Goal: Task Accomplishment & Management: Complete application form

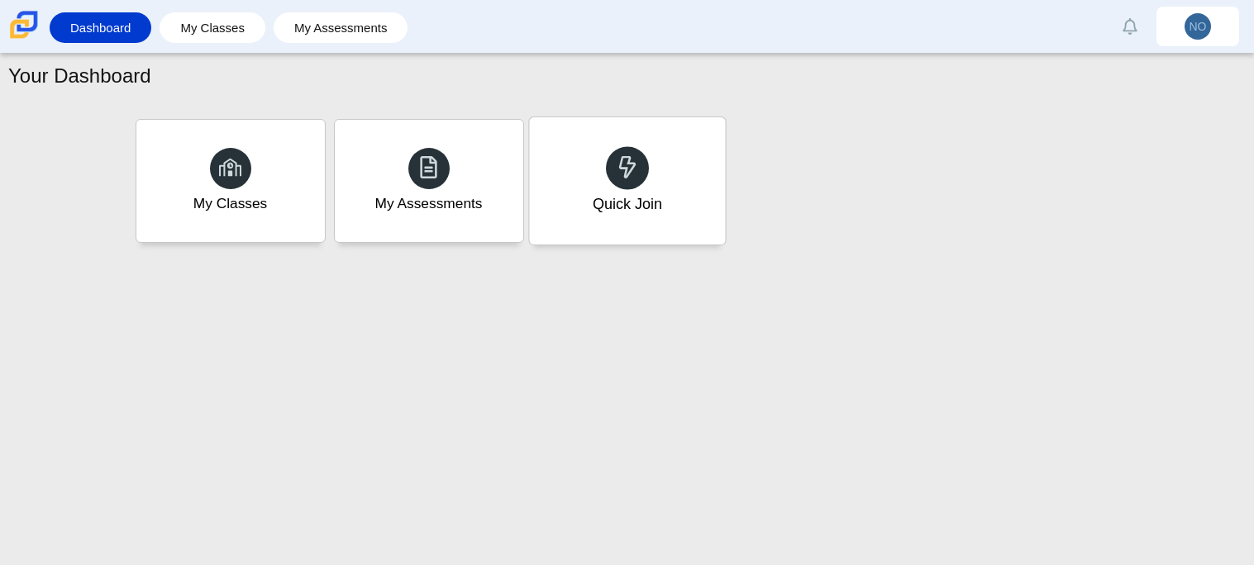
click at [594, 159] on div "Quick Join" at bounding box center [627, 180] width 196 height 127
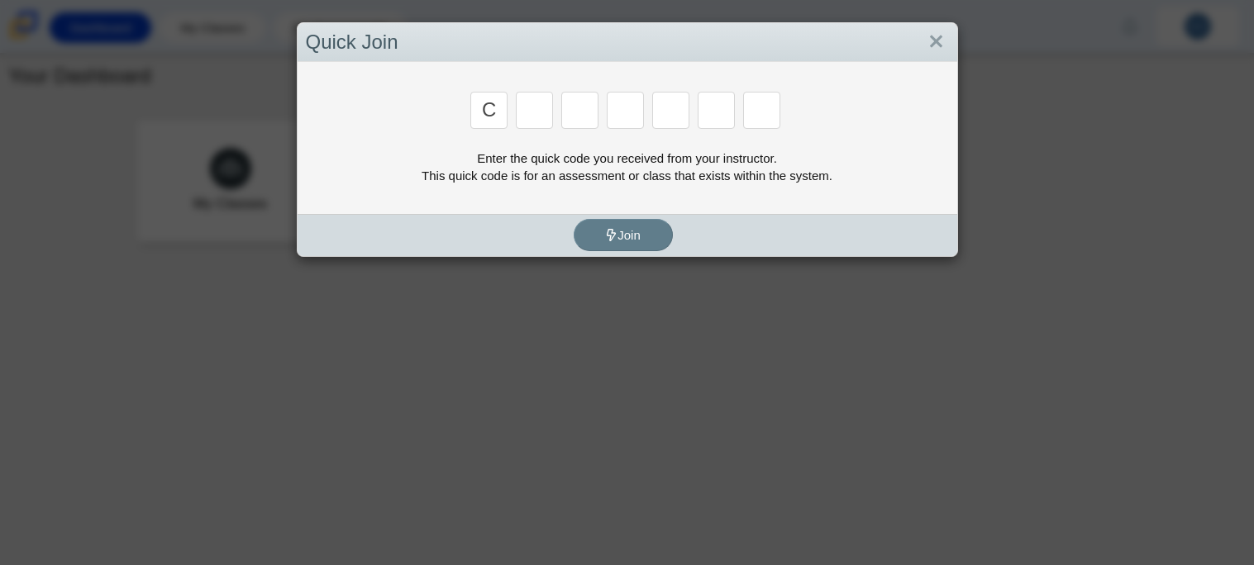
type input "c"
type input "x"
type input "d"
type input "c"
type input "s"
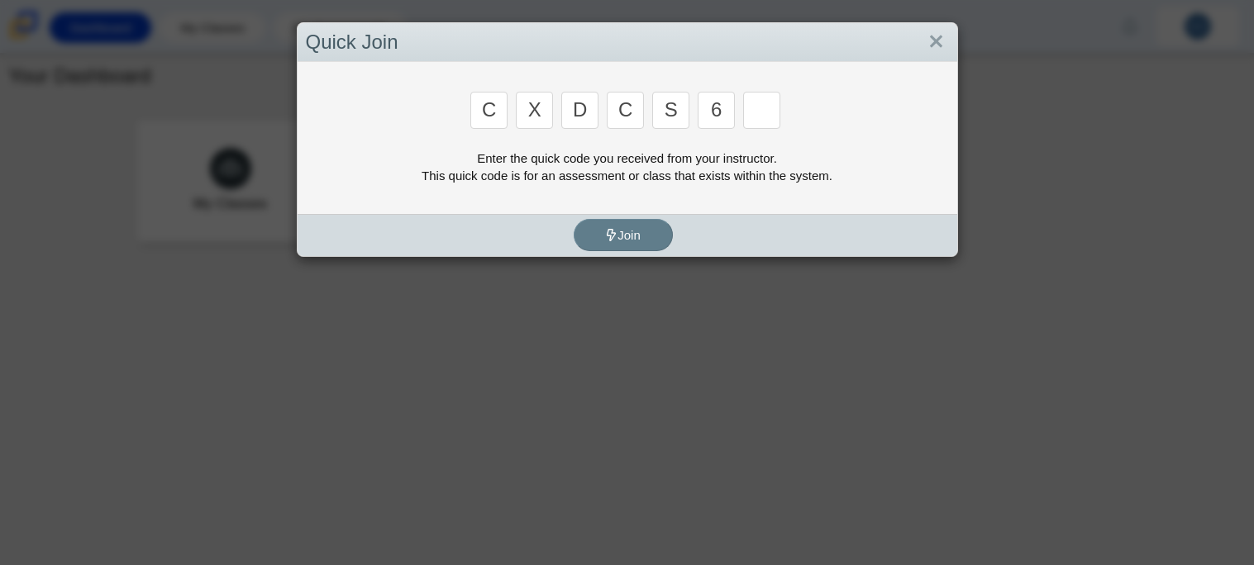
type input "6"
type input "s"
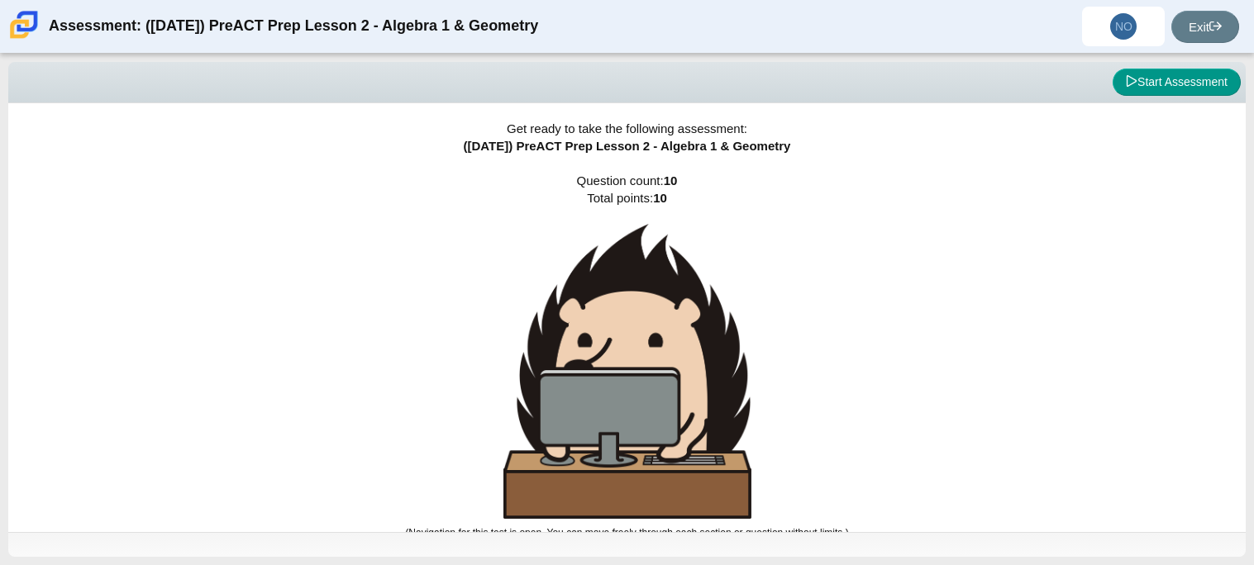
scroll to position [9, 0]
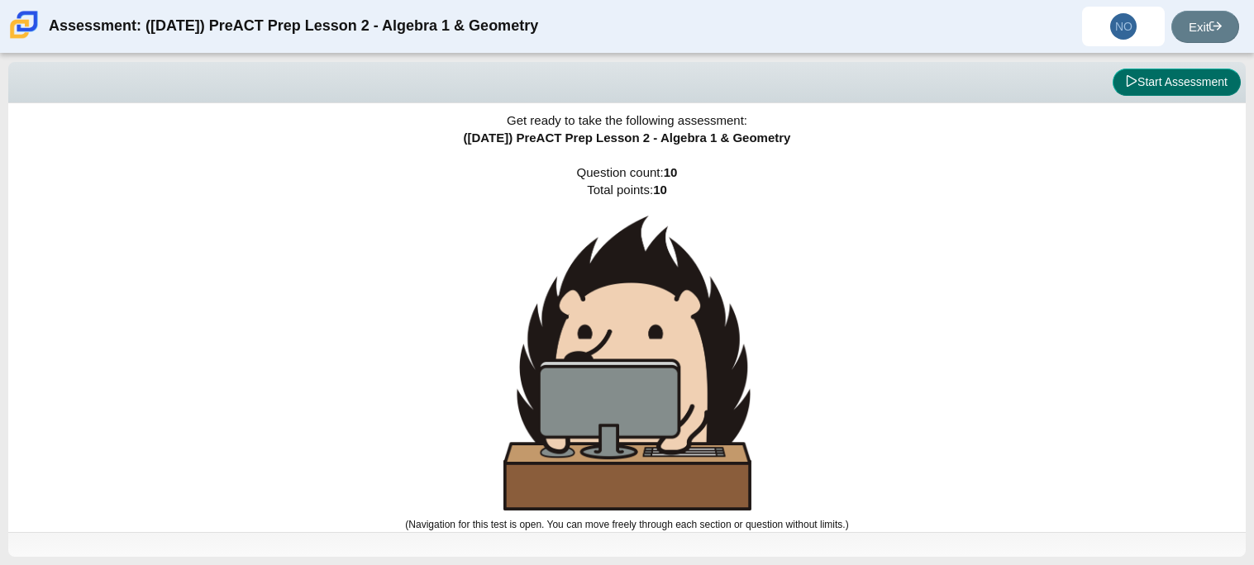
click at [1181, 77] on button "Start Assessment" at bounding box center [1176, 83] width 128 height 28
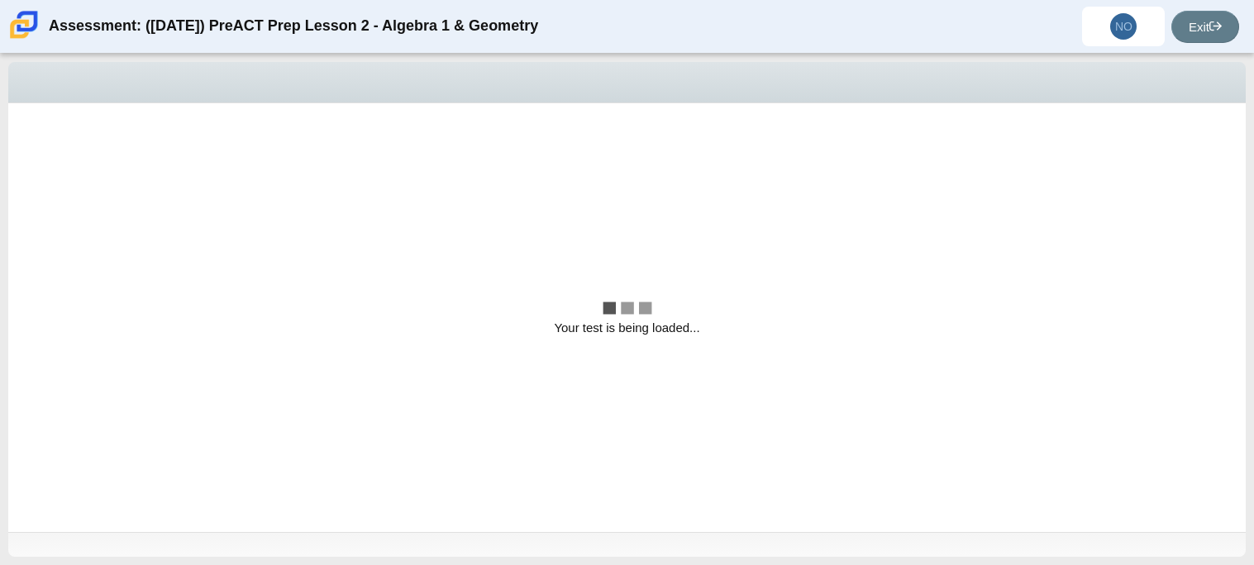
scroll to position [0, 0]
select select "bbf5d072-3e0b-44c4-9a12-6e7c9033f65b"
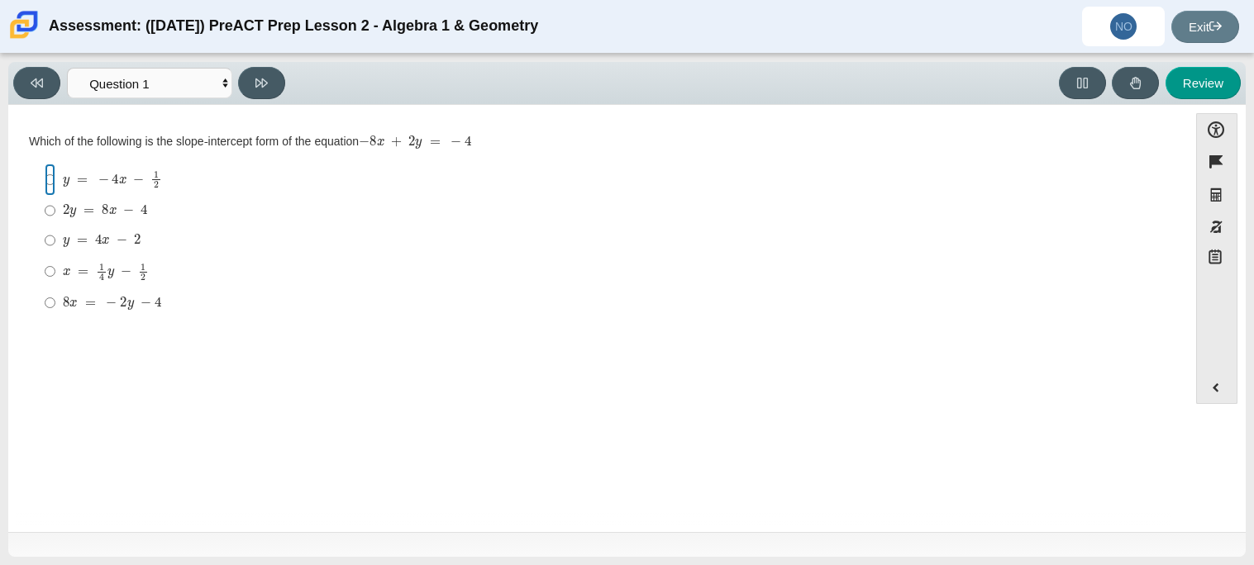
click at [52, 172] on input "y = − 4 x − 1 2 y = − 4 x − 1 2" at bounding box center [50, 180] width 11 height 32
radio input "true"
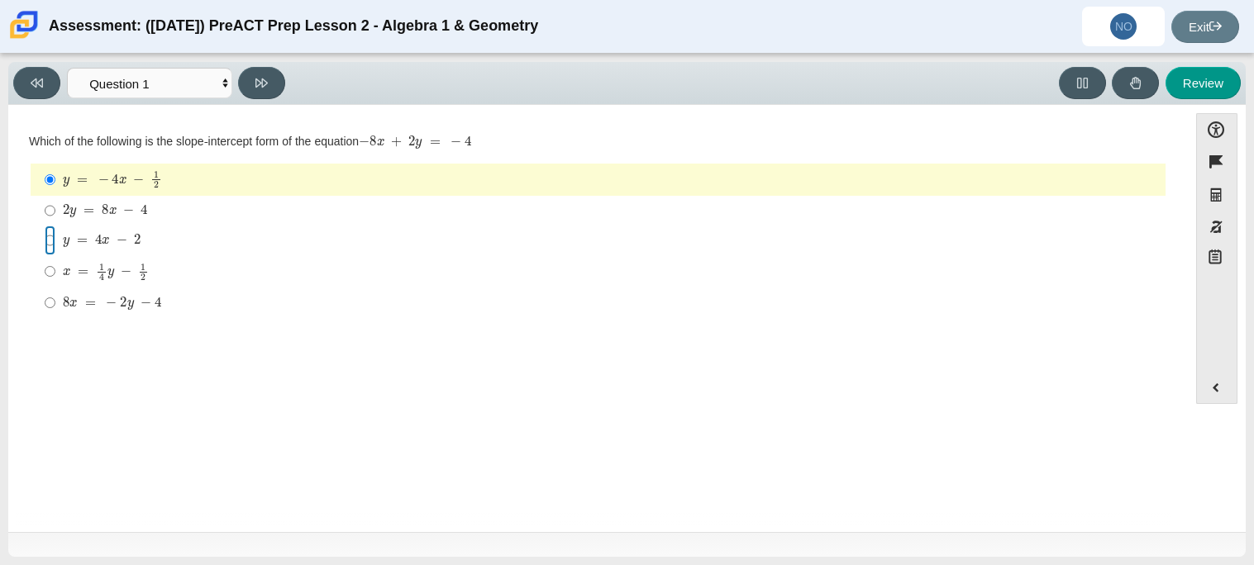
click at [52, 236] on input "y = 4 x − 2 y = 4 x − 2" at bounding box center [50, 241] width 11 height 30
radio input "true"
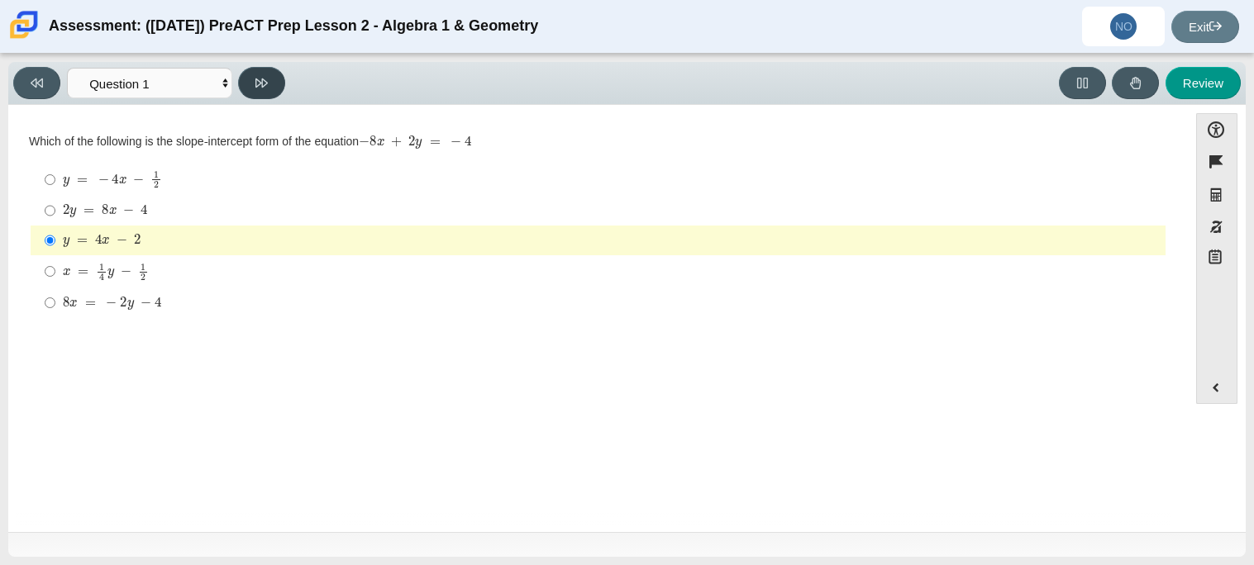
click at [277, 79] on button at bounding box center [261, 83] width 47 height 32
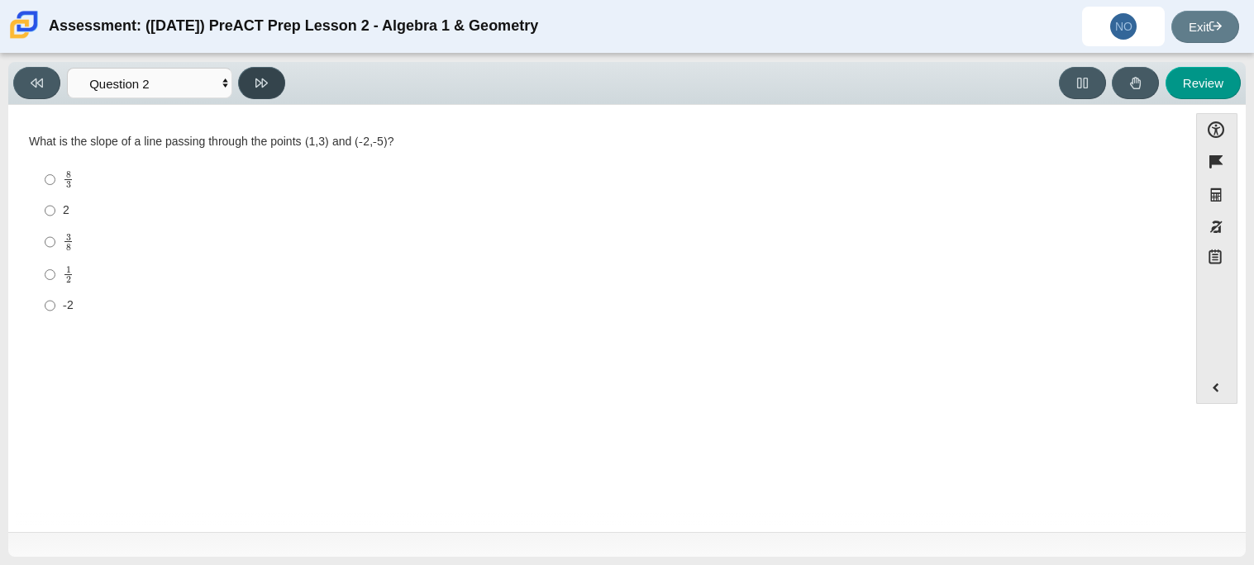
click at [277, 79] on button at bounding box center [261, 83] width 47 height 32
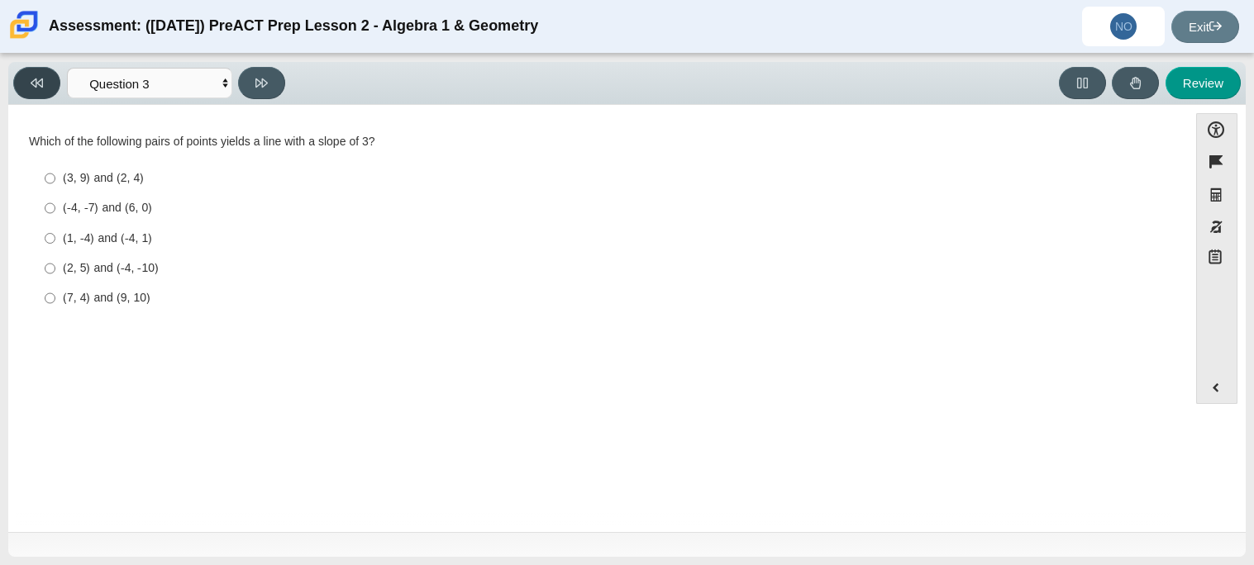
click at [25, 79] on button at bounding box center [36, 83] width 47 height 32
select select "ed62e223-81bd-4cbf-ab48-ab975844bd1f"
click at [55, 178] on label "8 3 8 thirds" at bounding box center [599, 180] width 1132 height 32
click at [55, 178] on input "8 3 8 thirds" at bounding box center [50, 180] width 11 height 32
radio input "true"
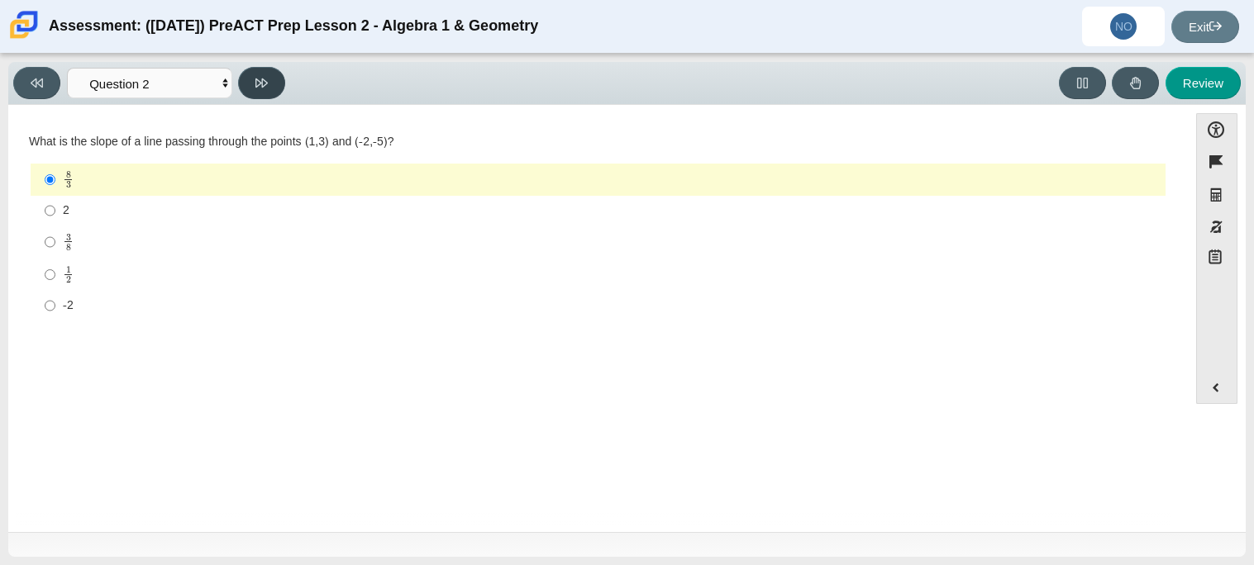
click at [264, 91] on button at bounding box center [261, 83] width 47 height 32
select select "97f4f5fa-a52e-4fed-af51-565bfcdf47cb"
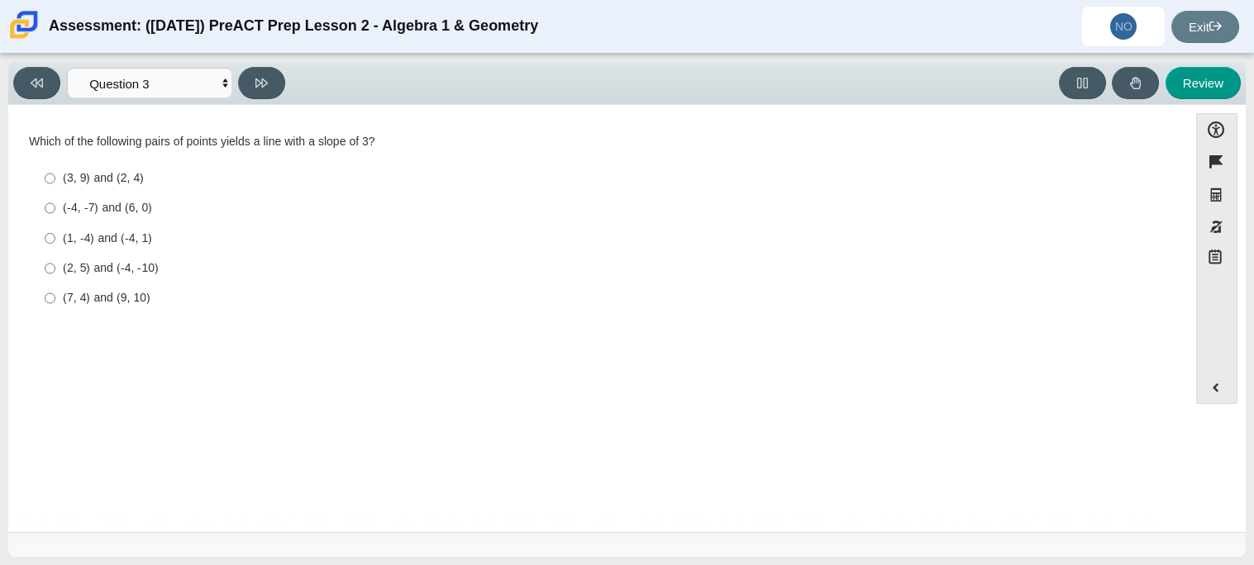
click at [85, 302] on div "(7, 4) and (9, 10)" at bounding box center [611, 298] width 1096 height 17
click at [55, 302] on input "(7, 4) and (9, 10) (7, 4) and (9, 10)" at bounding box center [50, 298] width 11 height 30
radio input "true"
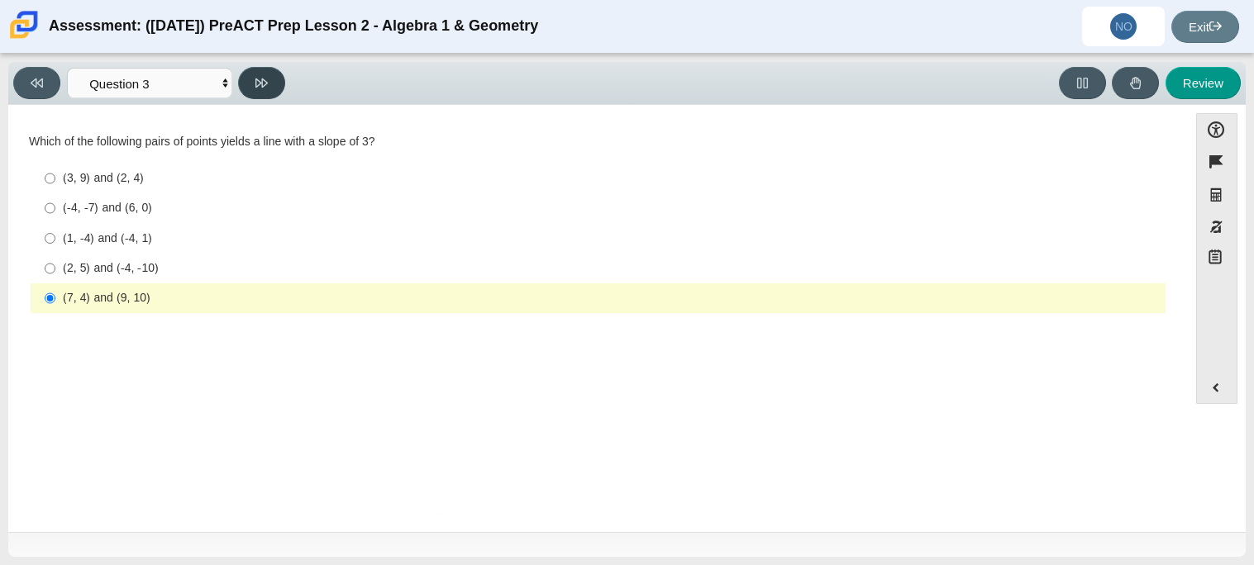
click at [266, 89] on button at bounding box center [261, 83] width 47 height 32
select select "89427bb7-e313-4f00-988f-8b8255897029"
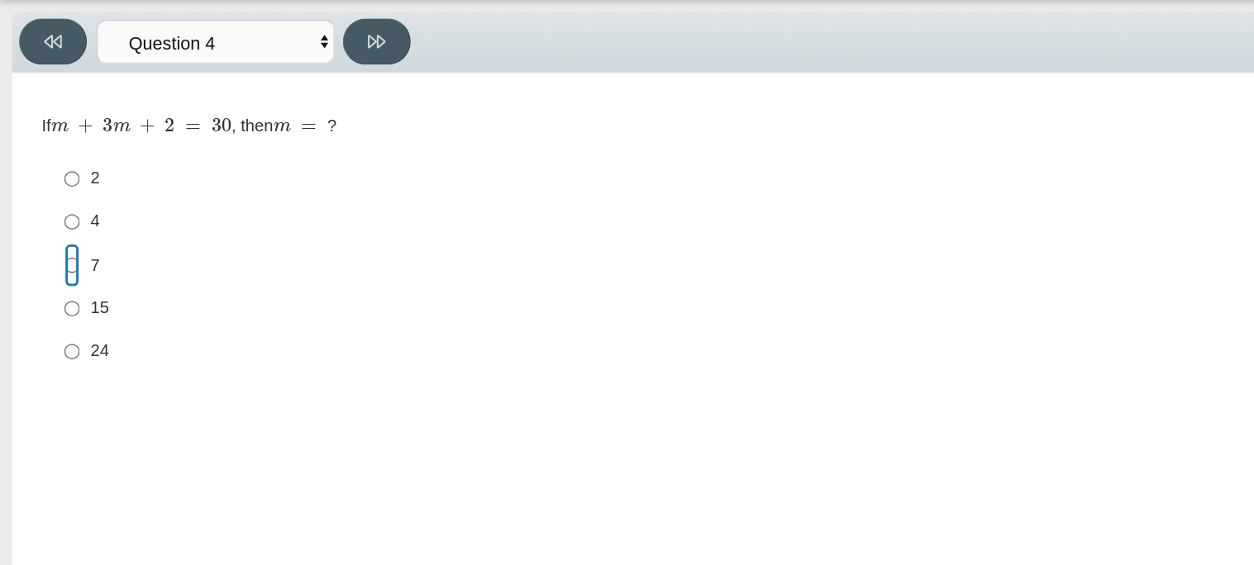
click at [49, 240] on input "7 7" at bounding box center [50, 238] width 11 height 30
radio input "true"
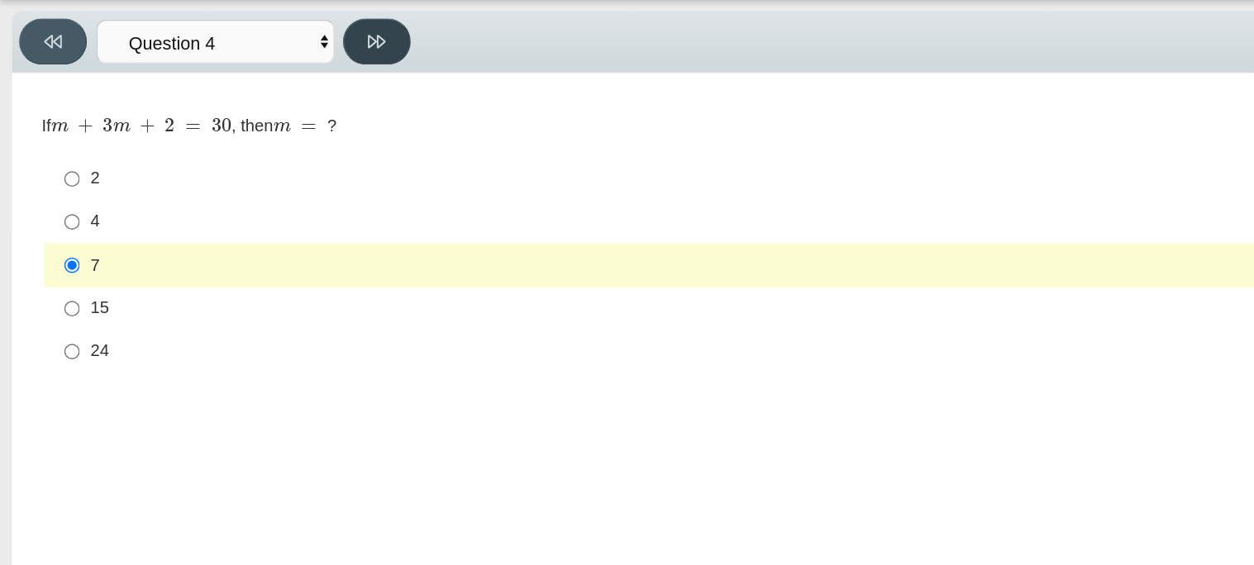
click at [257, 86] on icon at bounding box center [261, 83] width 12 height 12
select select "489dcffd-4e6a-49cf-a9d6-ad1d4a911a4e"
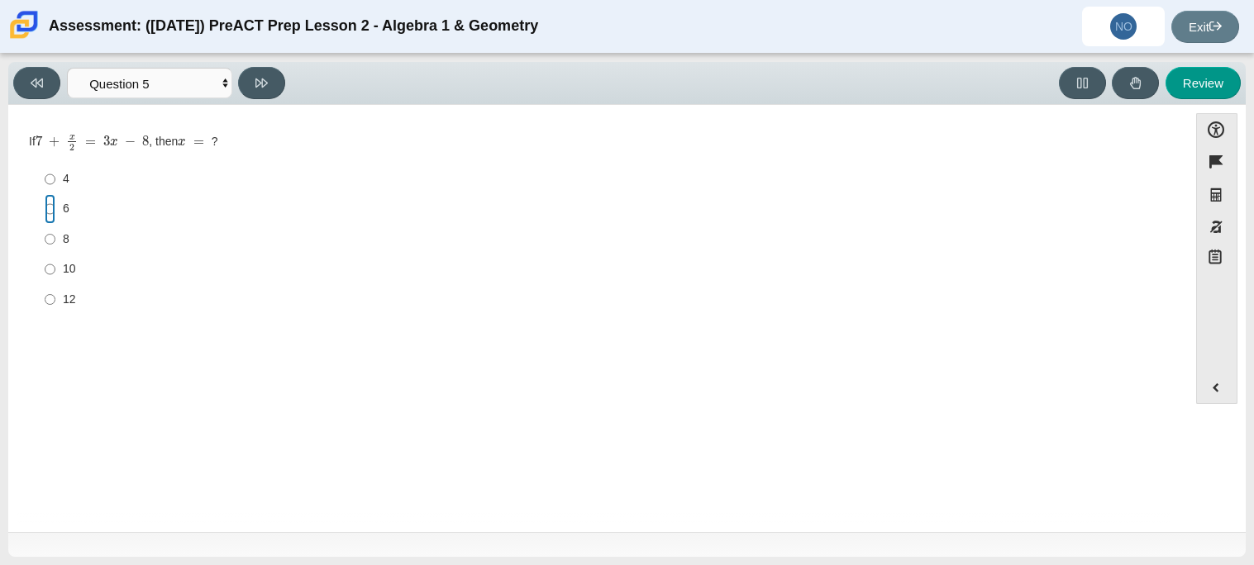
click at [45, 209] on input "6 6" at bounding box center [50, 209] width 11 height 30
radio input "true"
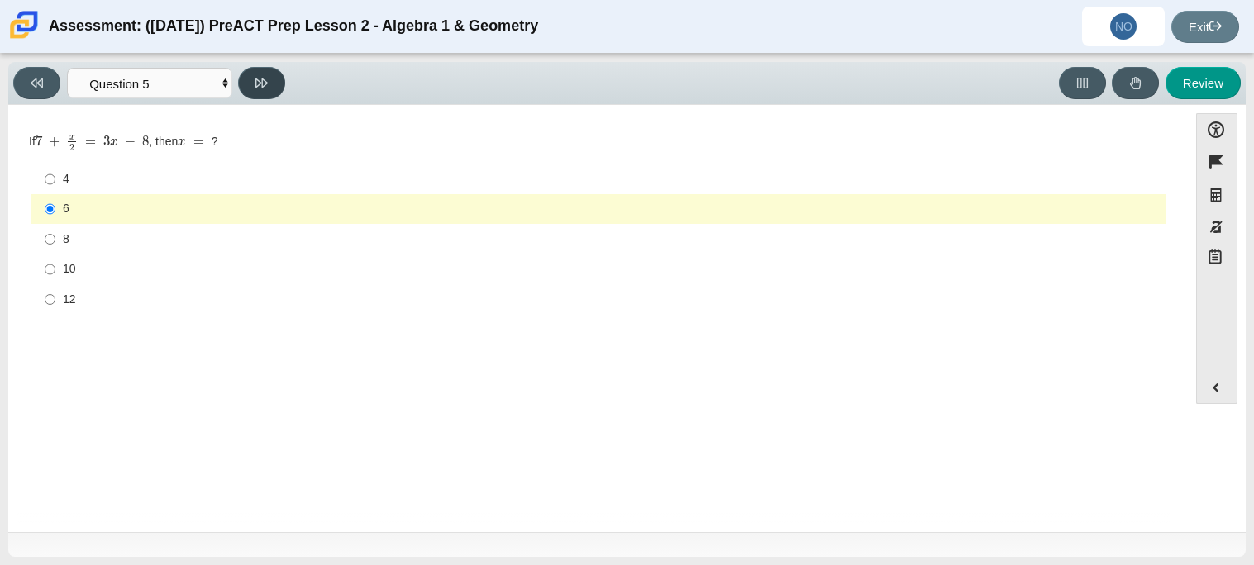
click at [267, 67] on button at bounding box center [261, 83] width 47 height 32
select select "210571de-36a6-4d8e-a361-ceff8ef801dc"
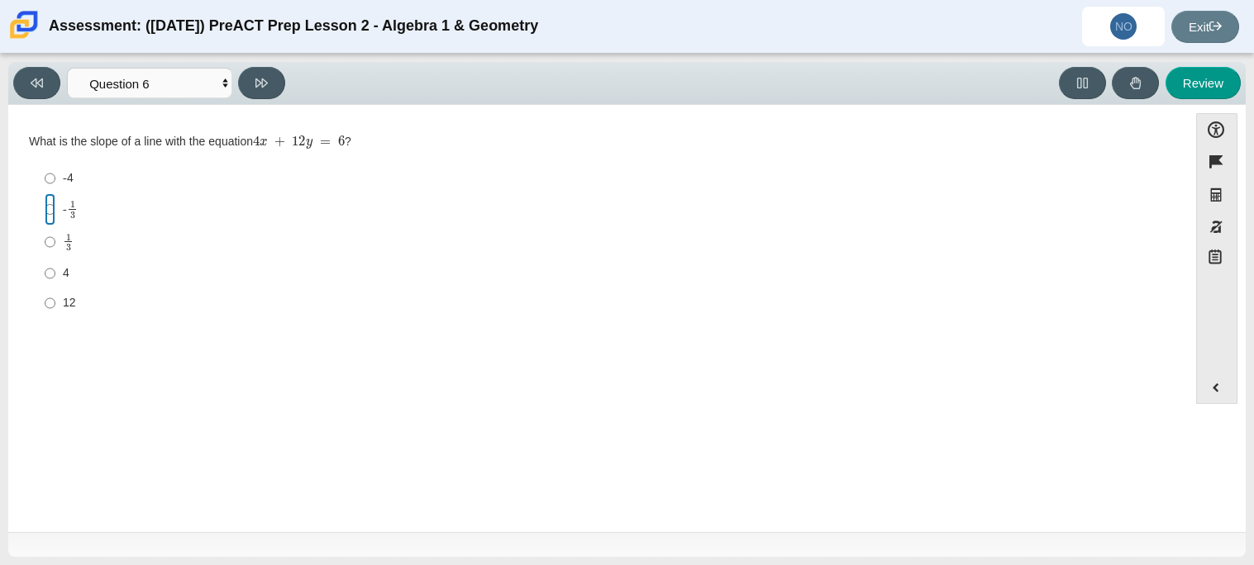
click at [51, 214] on input "- 1 3 -1 third" at bounding box center [50, 209] width 11 height 32
radio input "true"
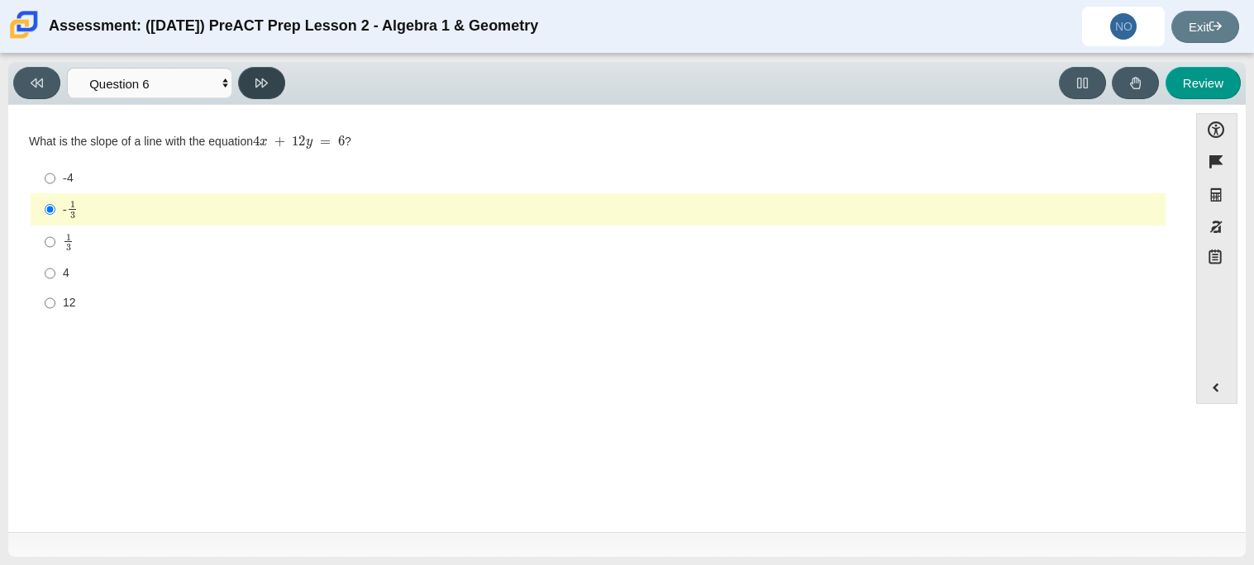
click at [255, 82] on icon at bounding box center [261, 83] width 12 height 9
select select "ec95ace6-bebc-42b8-9428-40567494d4da"
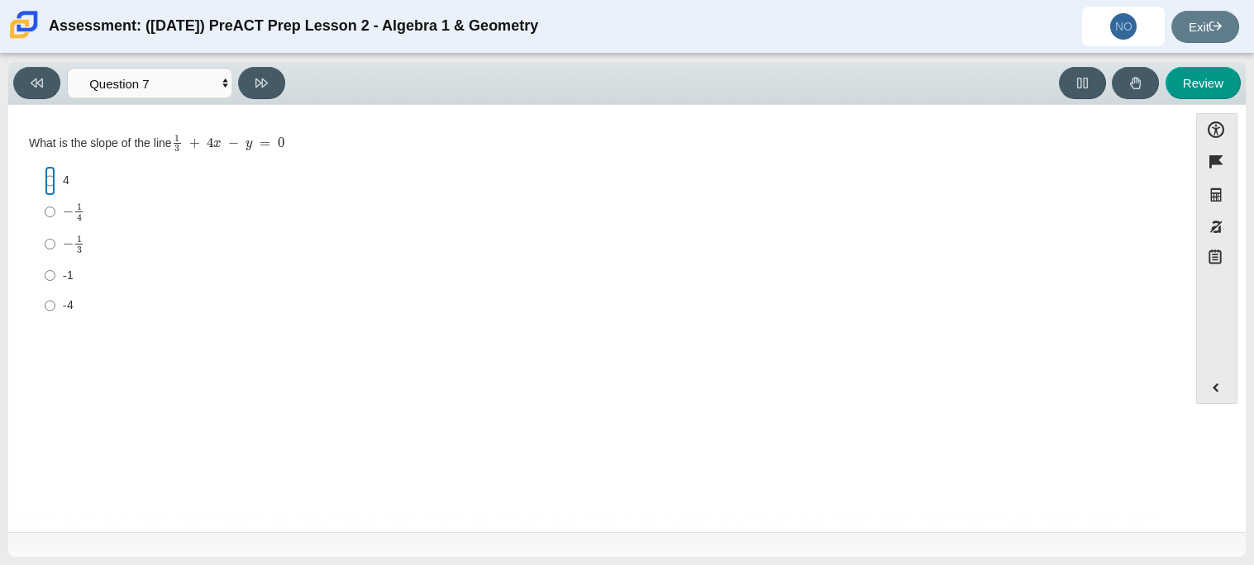
click at [46, 182] on input "4 4" at bounding box center [50, 181] width 11 height 30
radio input "true"
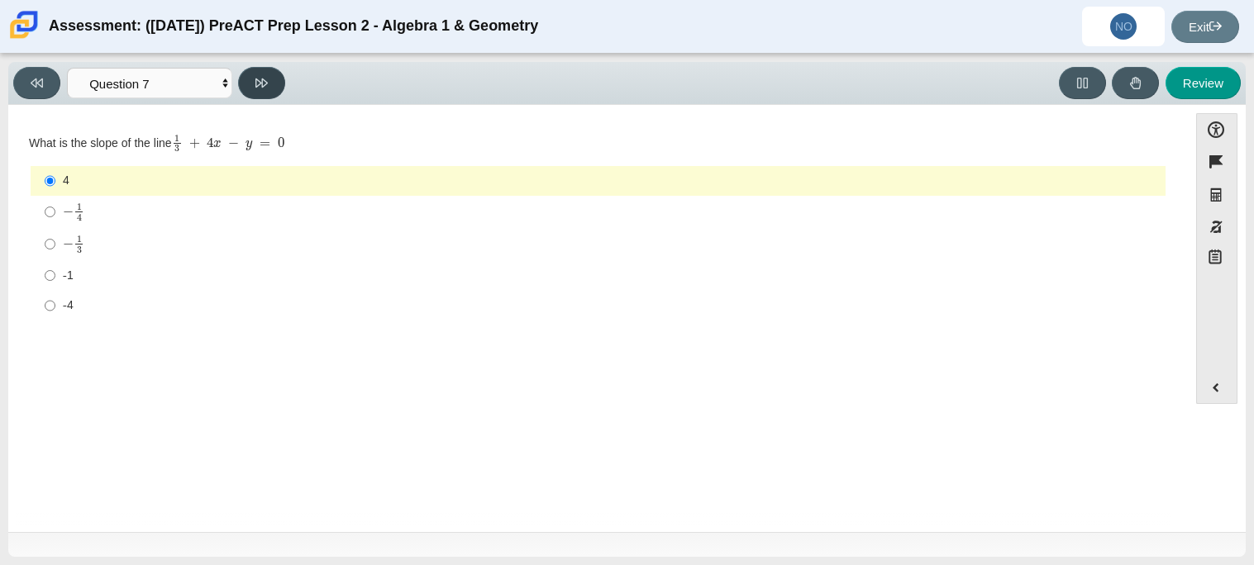
click at [272, 80] on button at bounding box center [261, 83] width 47 height 32
select select "ce81fe10-bf29-4b5e-8bd7-4f47f2fed4d8"
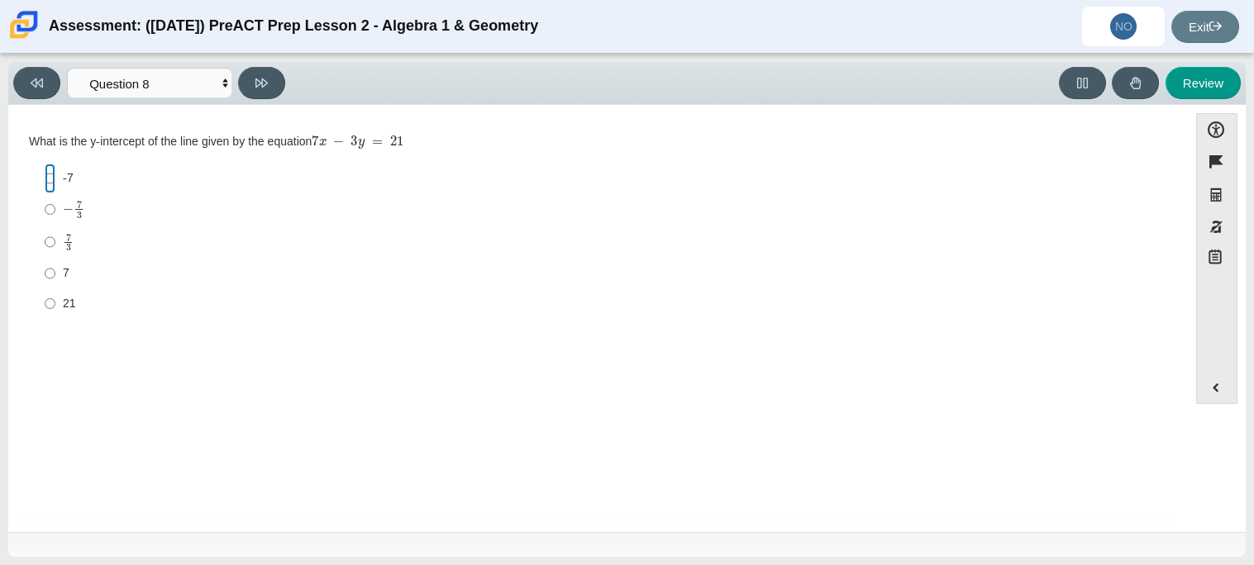
click at [48, 179] on input "-7 -7" at bounding box center [50, 179] width 11 height 30
radio input "true"
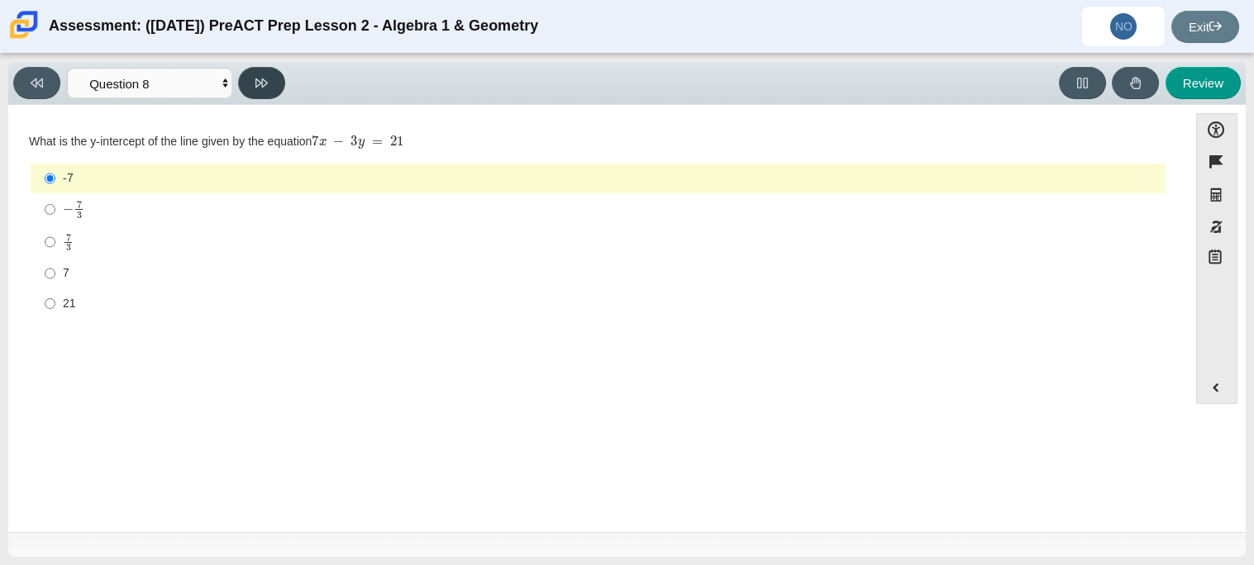
click at [269, 91] on button at bounding box center [261, 83] width 47 height 32
select select "14773eaf-2ca1-47ae-afe7-a624a56f34b3"
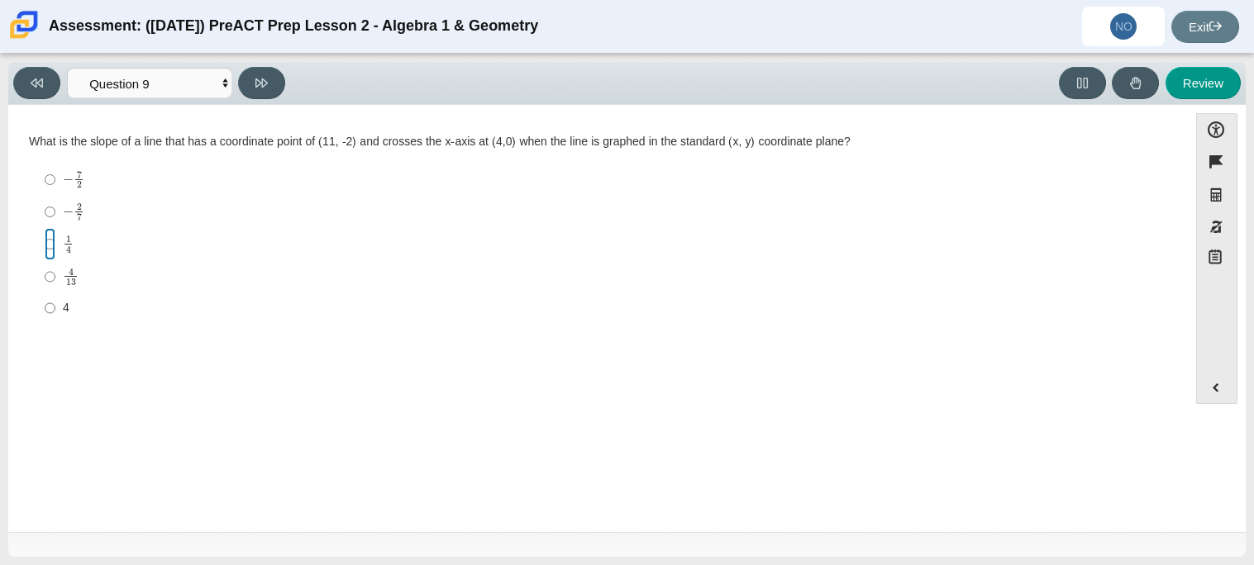
click at [46, 242] on input "1 4 1 fourth" at bounding box center [50, 244] width 11 height 32
radio input "true"
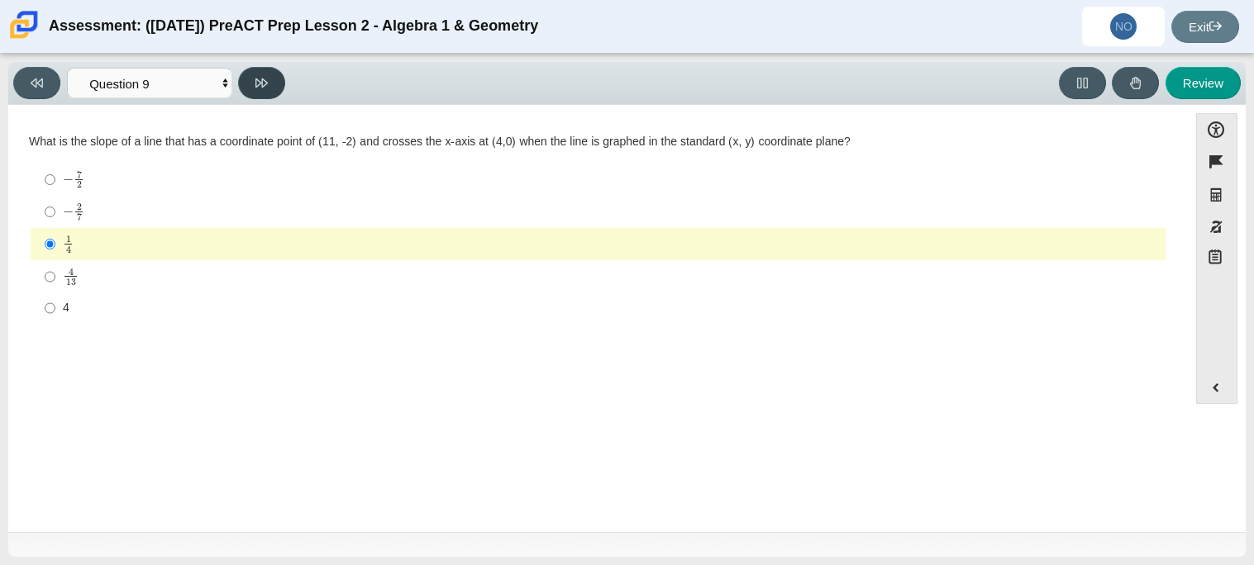
click at [267, 70] on button at bounding box center [261, 83] width 47 height 32
select select "96b71634-eacb-4f7e-8aef-411727d9bcba"
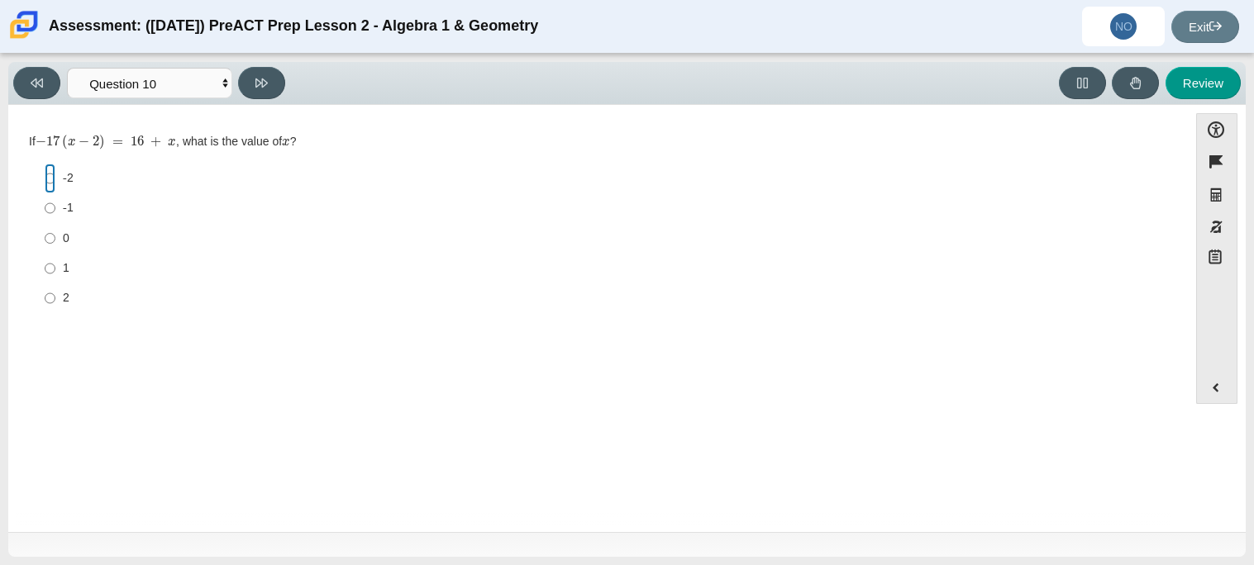
click at [49, 178] on input "-2 -2" at bounding box center [50, 179] width 11 height 30
radio input "true"
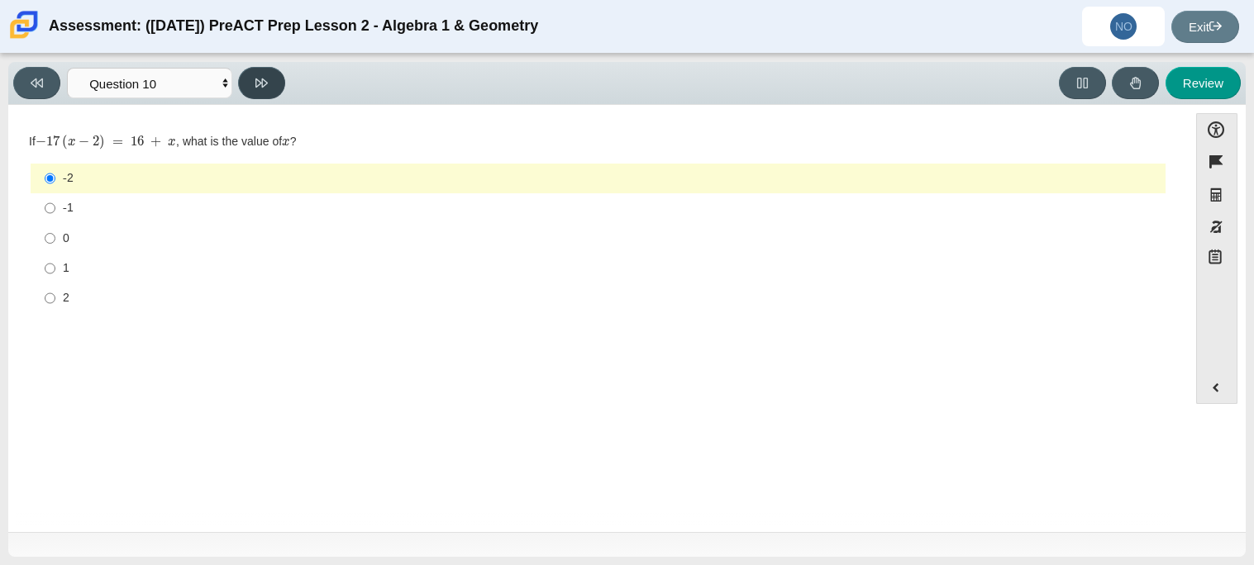
click at [250, 84] on button at bounding box center [261, 83] width 47 height 32
select select "review"
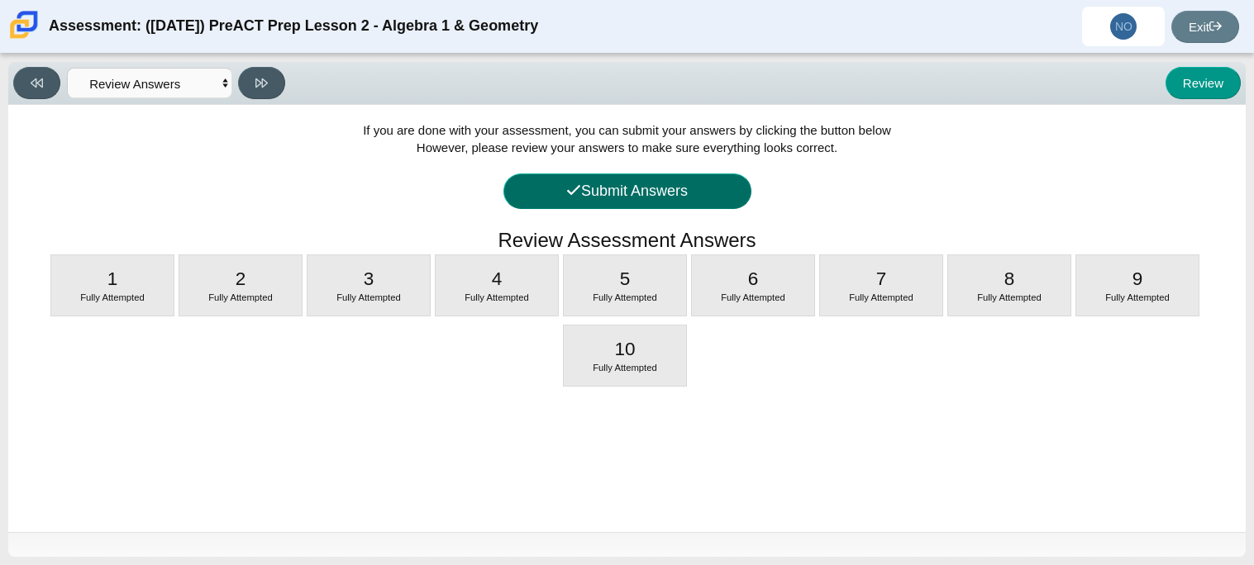
click at [583, 183] on button "Submit Answers" at bounding box center [627, 192] width 248 height 36
